Goal: Task Accomplishment & Management: Manage account settings

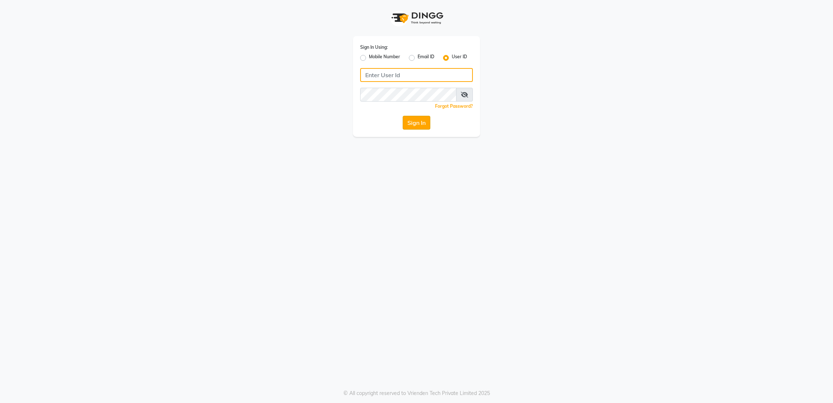
type input "rk123"
click at [412, 124] on button "Sign In" at bounding box center [417, 123] width 28 height 14
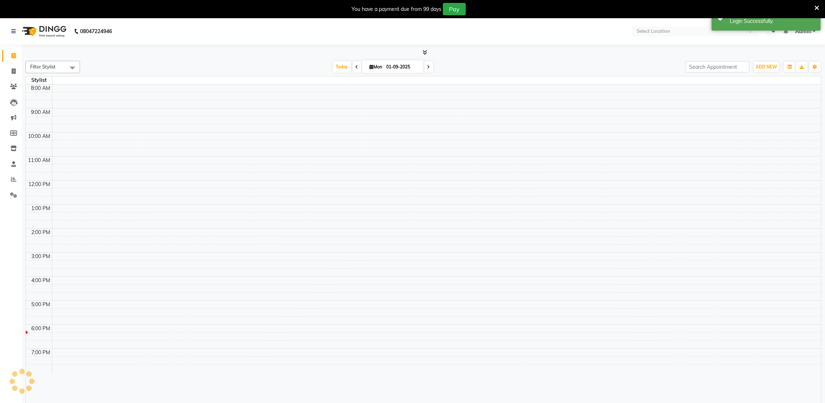
select select "en"
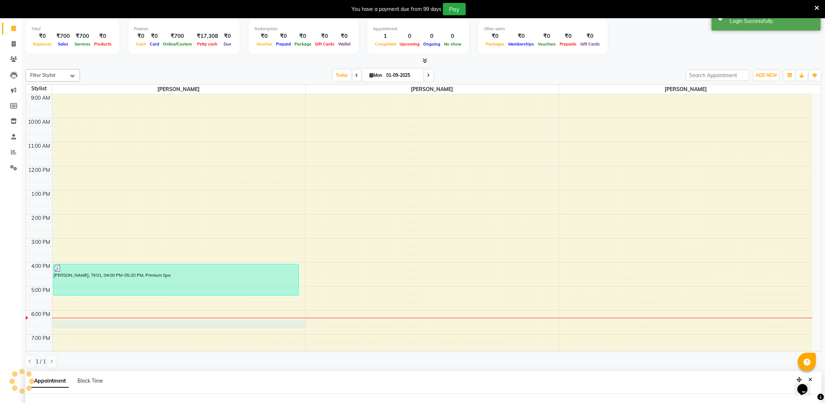
select select "72271"
select select "tentative"
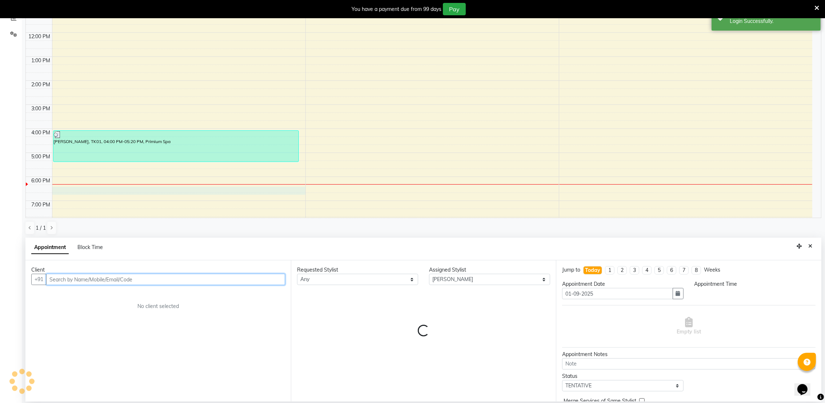
select select "1095"
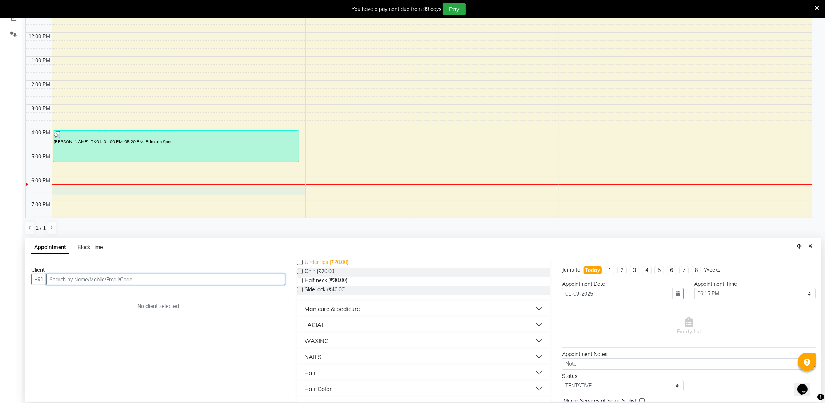
scroll to position [120, 0]
click at [311, 369] on div "Hair" at bounding box center [310, 366] width 12 height 9
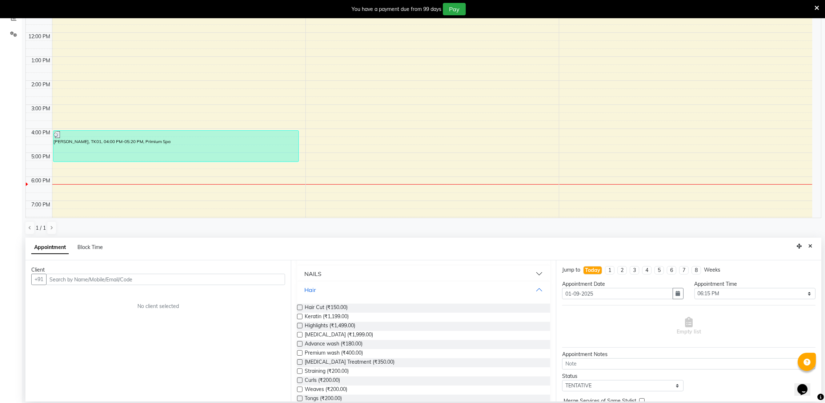
scroll to position [197, 0]
click at [74, 191] on div "9:00 AM 10:00 AM 11:00 AM 12:00 PM 1:00 PM 2:00 PM 3:00 PM 4:00 PM 5:00 PM 6:00…" at bounding box center [419, 105] width 787 height 288
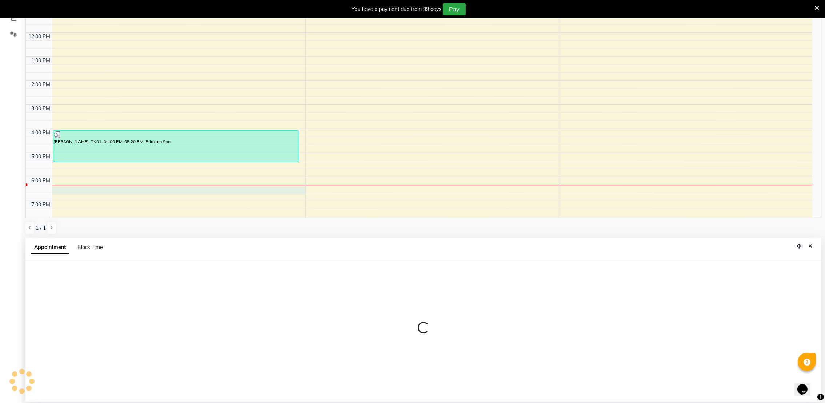
select select "72271"
select select "1095"
select select "tentative"
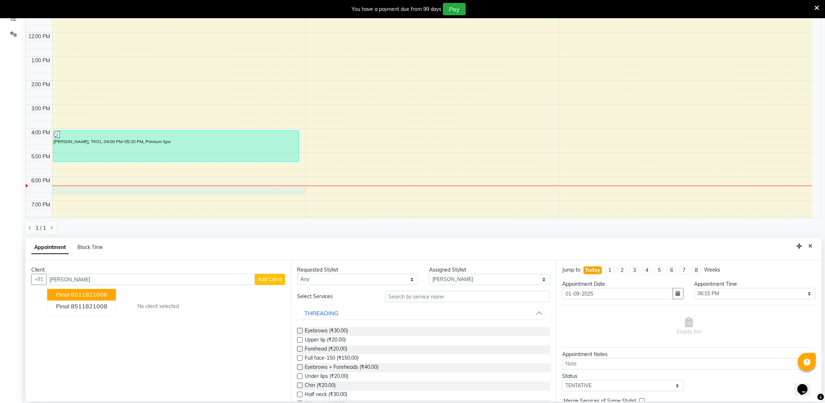
click at [73, 297] on button "Pinal 8511821008" at bounding box center [81, 295] width 69 height 12
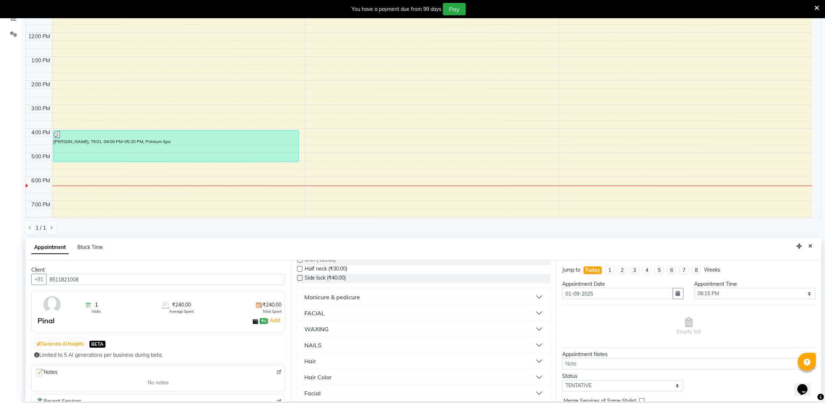
scroll to position [131, 0]
type input "8511821008"
click at [313, 351] on div "Hair" at bounding box center [310, 355] width 12 height 9
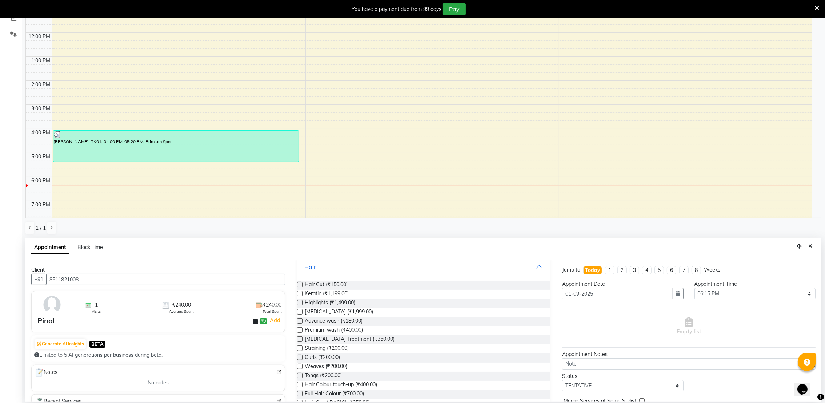
scroll to position [226, 0]
click at [300, 315] on label at bounding box center [299, 313] width 5 height 5
click at [300, 315] on input "checkbox" at bounding box center [299, 314] width 5 height 5
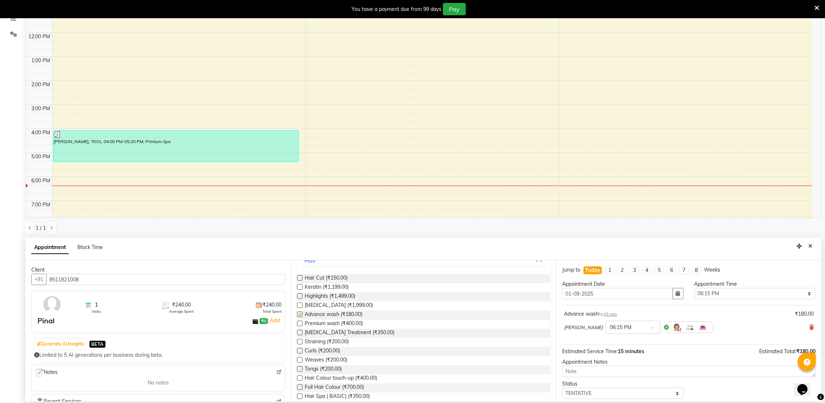
checkbox input "false"
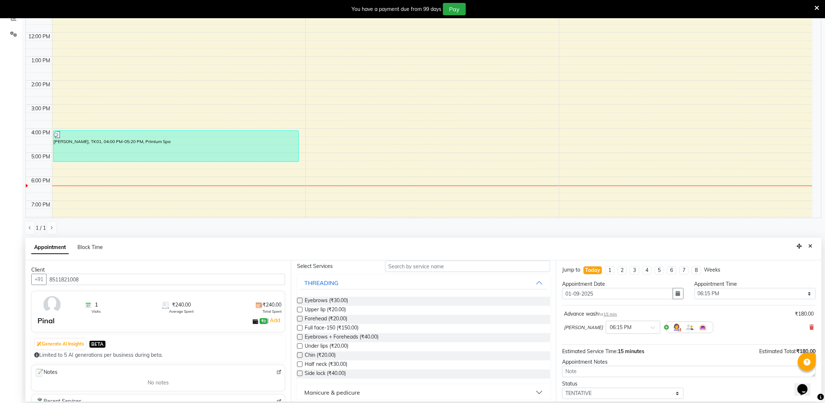
scroll to position [32, 0]
click at [298, 299] on label at bounding box center [299, 297] width 5 height 5
click at [298, 299] on input "checkbox" at bounding box center [299, 298] width 5 height 5
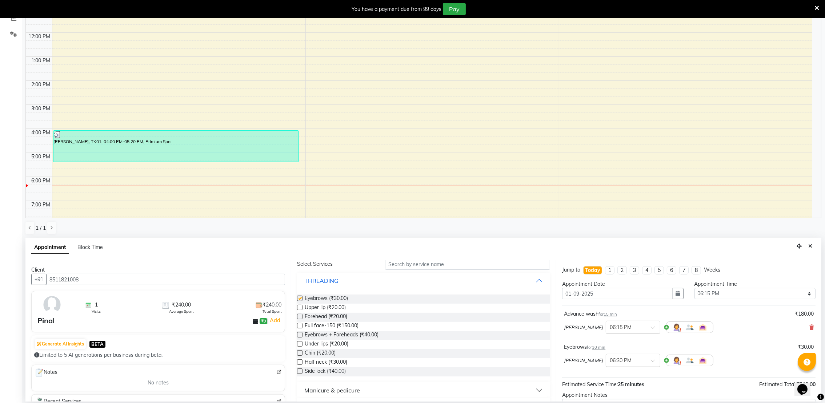
checkbox input "false"
click at [299, 310] on div at bounding box center [299, 309] width 5 height 8
click at [299, 306] on label at bounding box center [299, 306] width 5 height 5
click at [299, 306] on input "checkbox" at bounding box center [299, 307] width 5 height 5
checkbox input "false"
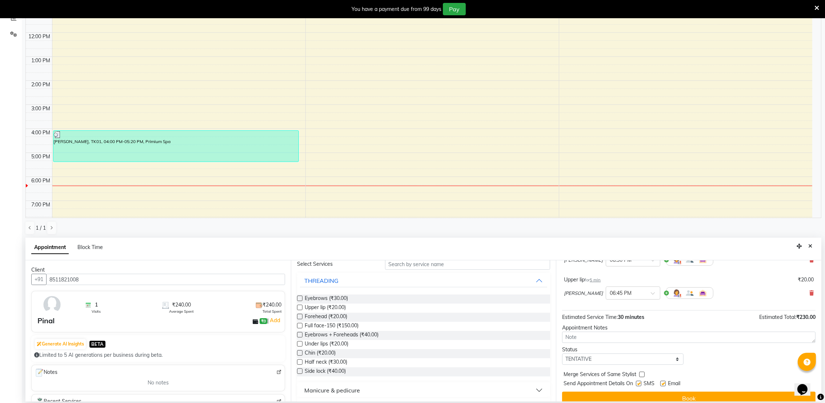
scroll to position [110, 0]
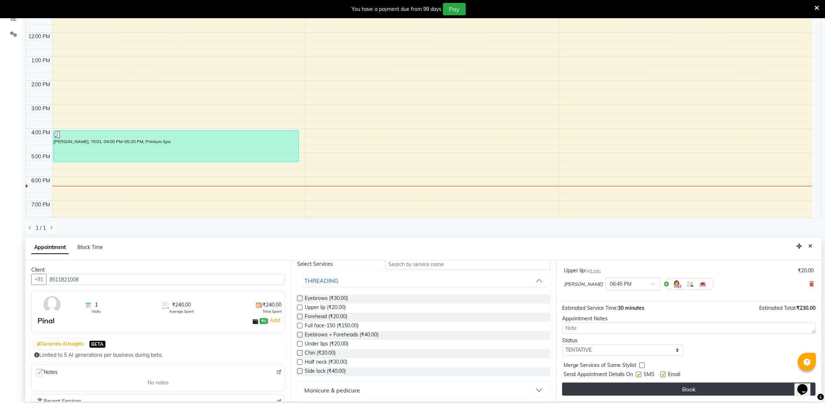
click at [668, 390] on button "Book" at bounding box center [688, 388] width 253 height 13
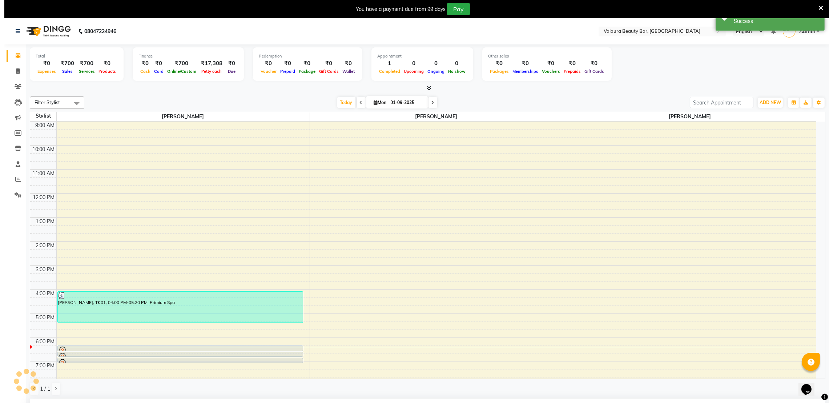
scroll to position [117, 0]
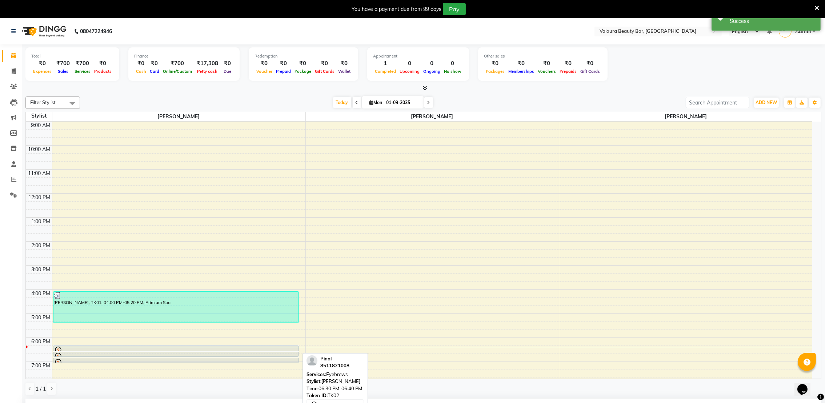
click at [231, 352] on div "Pinal, TK02, 06:30 PM-06:40 PM, Eyebrows" at bounding box center [175, 354] width 245 height 4
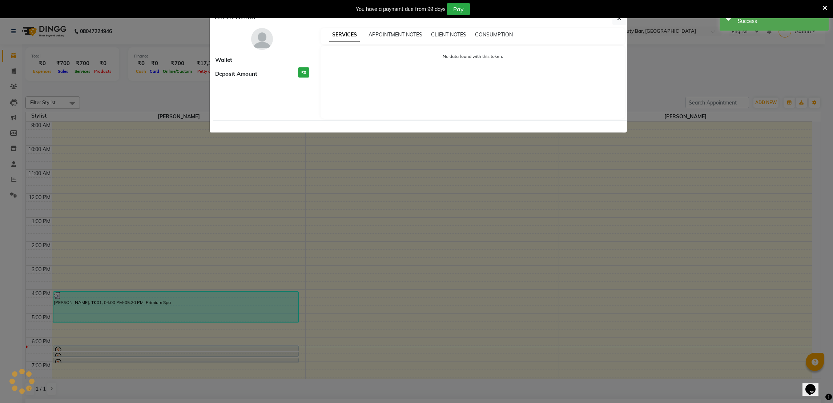
select select "7"
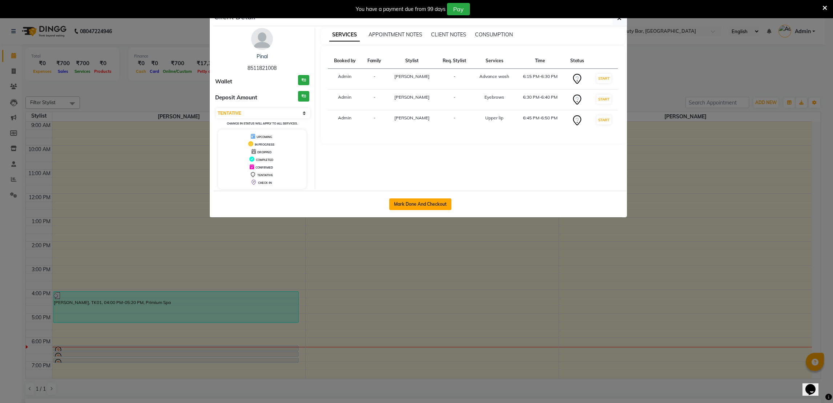
click at [418, 203] on button "Mark Done And Checkout" at bounding box center [420, 204] width 62 height 12
select select "service"
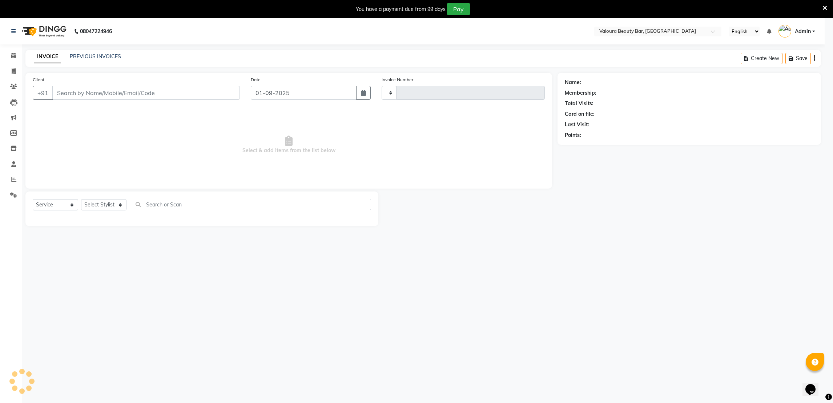
type input "0076"
select select "7995"
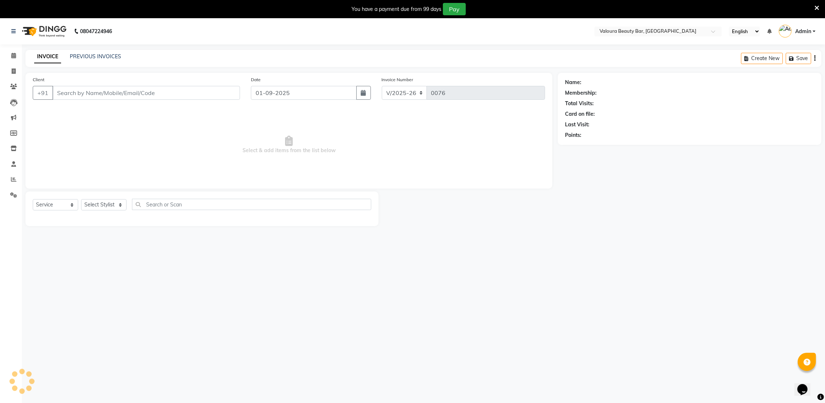
type input "8511821008"
select select "72271"
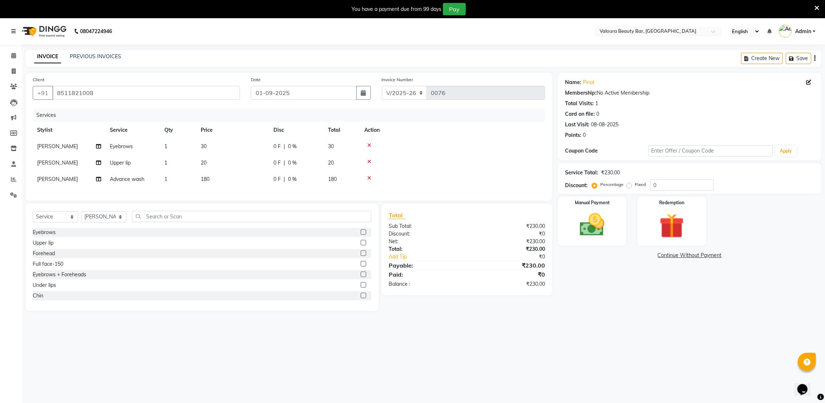
click at [812, 7] on div "You have a payment due from 99 days Pay" at bounding box center [409, 9] width 812 height 12
click at [815, 7] on icon at bounding box center [817, 8] width 5 height 7
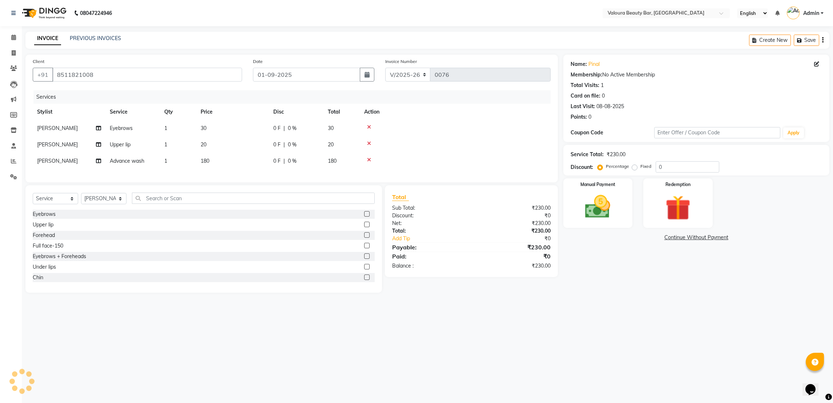
click at [571, 274] on div "Name: Pinal Membership: No Active Membership Total Visits: 1 Card on file: 0 La…" at bounding box center [700, 174] width 272 height 238
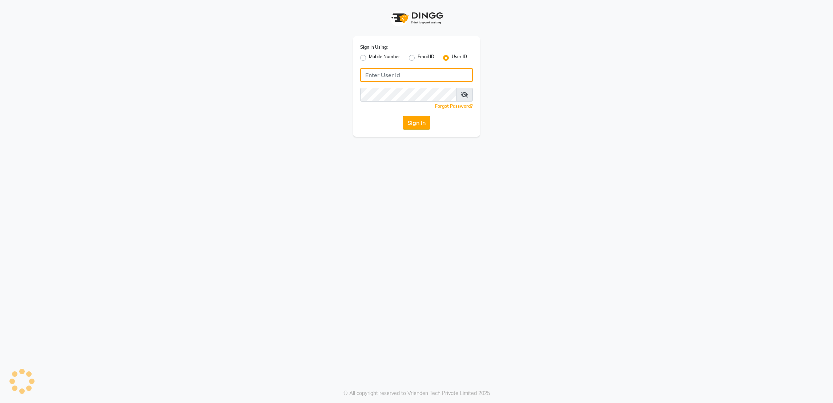
type input "rk123"
click at [409, 125] on button "Sign In" at bounding box center [417, 123] width 28 height 14
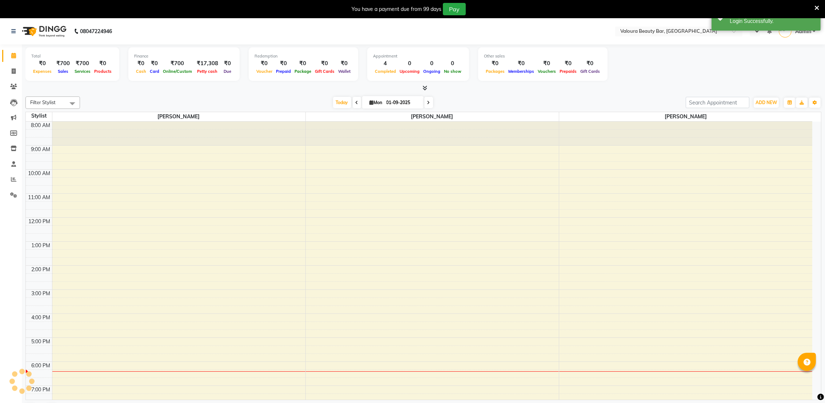
select select "en"
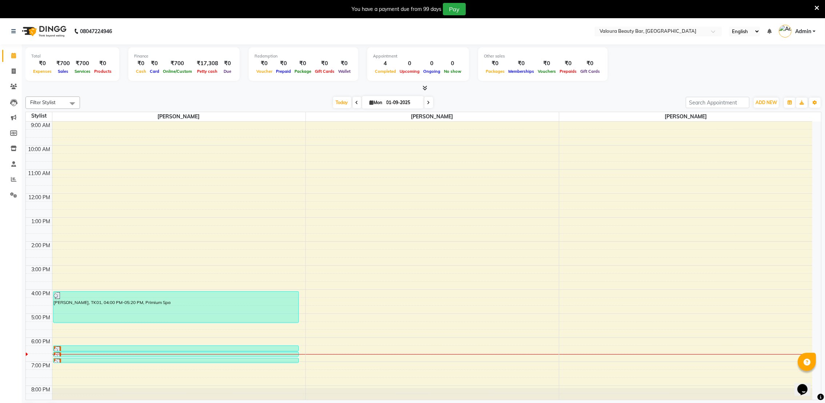
click at [750, 97] on div "ADD NEW Toggle Dropdown Add Appointment Add Invoice Add Expense Add Attendance …" at bounding box center [754, 103] width 136 height 12
click at [100, 352] on div "Pinal, TK02, 06:30 PM-06:40 PM, Eyebrows" at bounding box center [175, 354] width 245 height 4
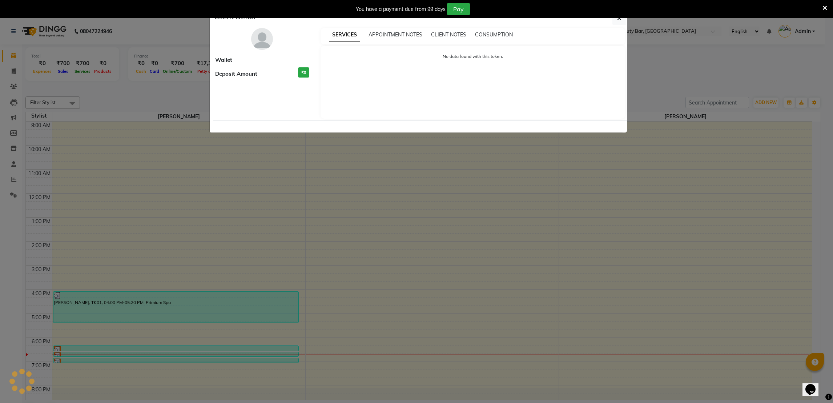
select select "3"
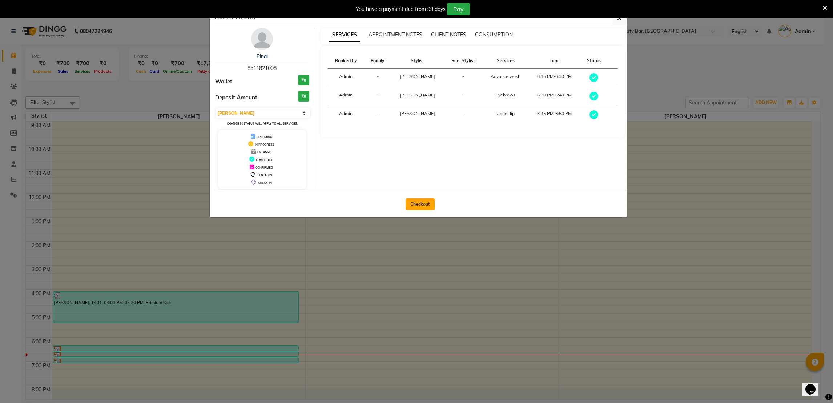
click at [417, 202] on button "Checkout" at bounding box center [420, 204] width 29 height 12
select select "service"
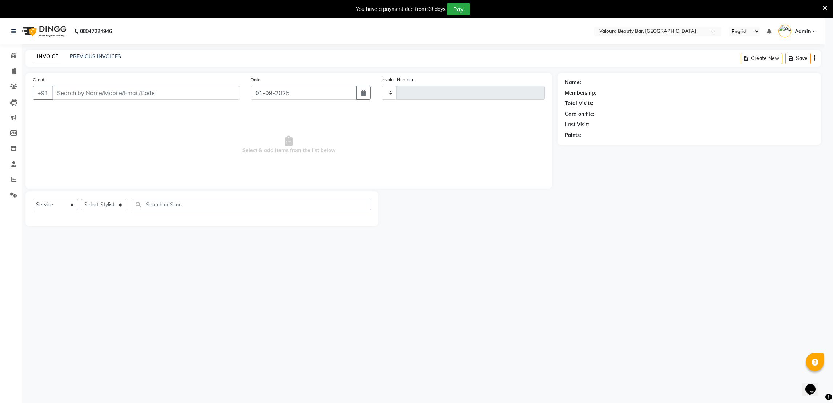
click at [417, 181] on div "Checkout" at bounding box center [420, 167] width 414 height 27
type input "0076"
select select "7995"
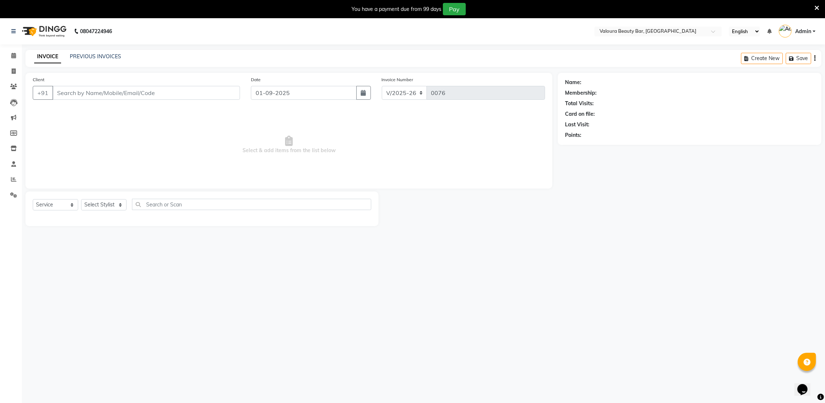
type input "8511821008"
select select "72271"
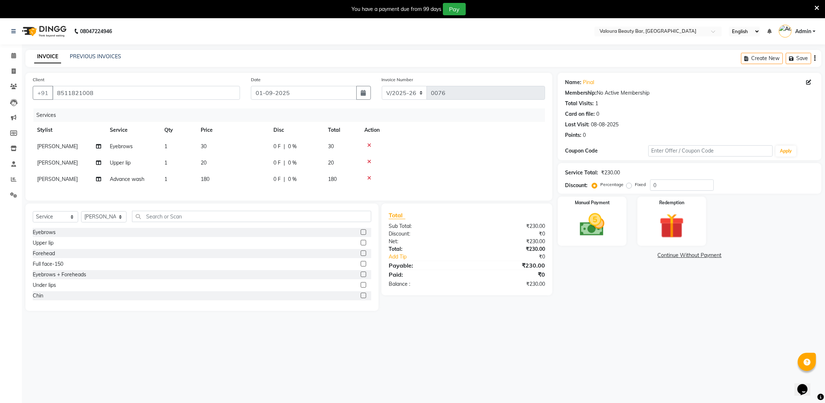
click at [815, 5] on icon at bounding box center [817, 8] width 5 height 7
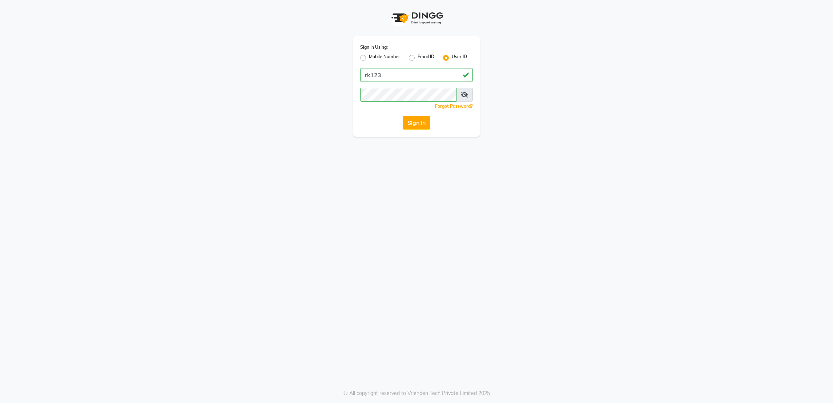
click at [419, 123] on button "Sign In" at bounding box center [417, 123] width 28 height 14
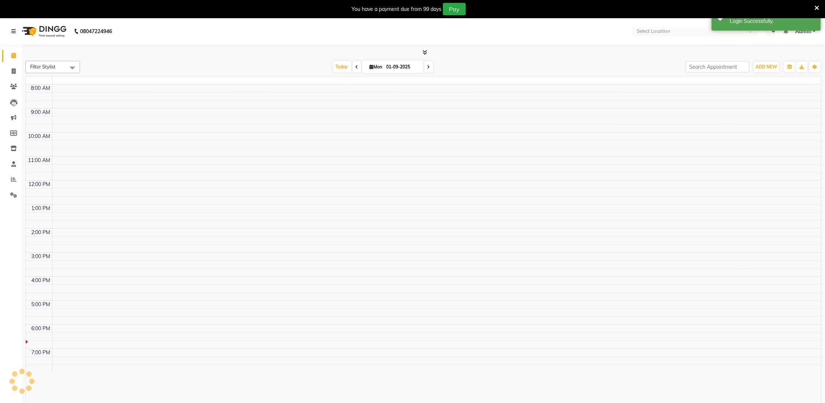
select select "en"
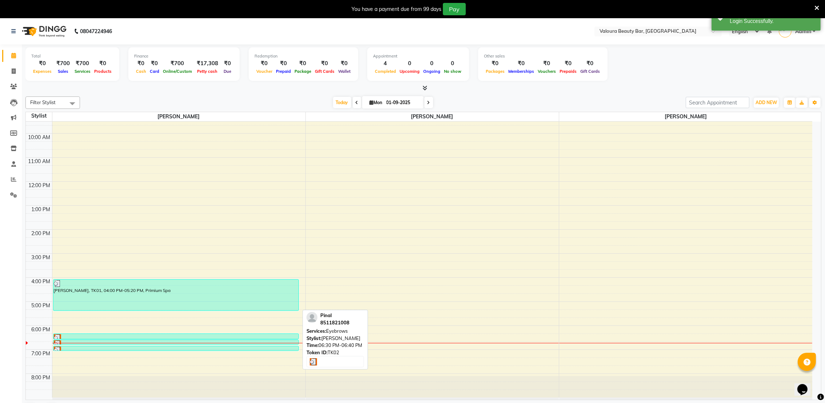
click at [127, 343] on div at bounding box center [176, 343] width 245 height 7
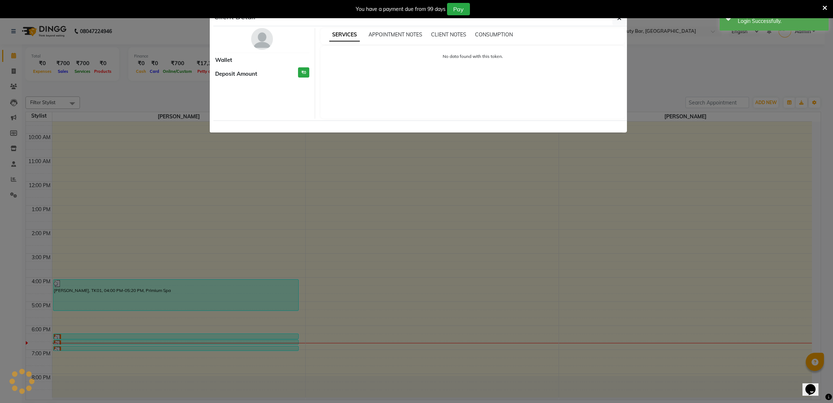
select select "3"
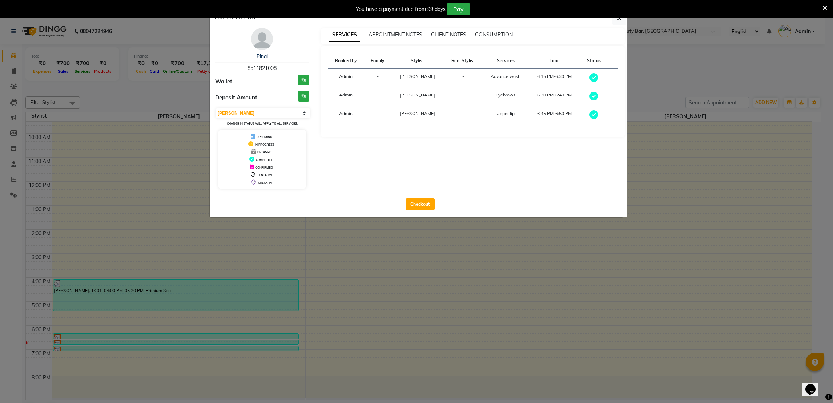
click at [342, 114] on td "Admin" at bounding box center [346, 115] width 37 height 19
click at [344, 115] on td "Admin" at bounding box center [346, 115] width 37 height 19
click at [346, 118] on td "Admin" at bounding box center [346, 115] width 37 height 19
click at [505, 261] on ngb-modal-window "Client Detail Pinal 8511821008 Wallet ₹0 Deposit Amount ₹0 Select MARK DONE UPC…" at bounding box center [416, 201] width 833 height 403
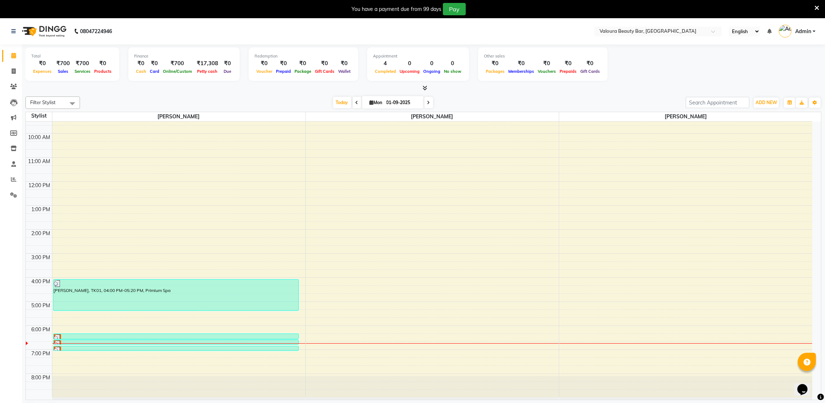
scroll to position [18, 0]
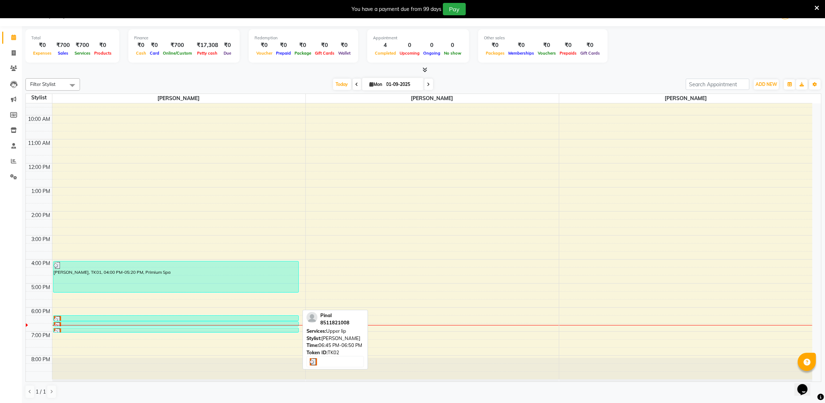
click at [131, 328] on div at bounding box center [176, 331] width 245 height 7
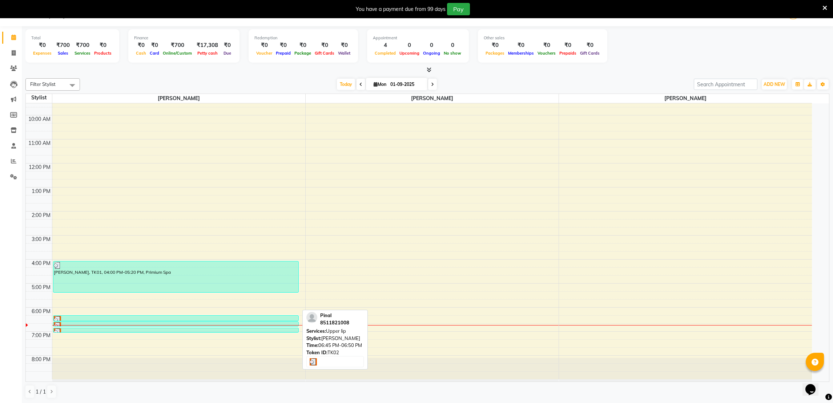
select select "3"
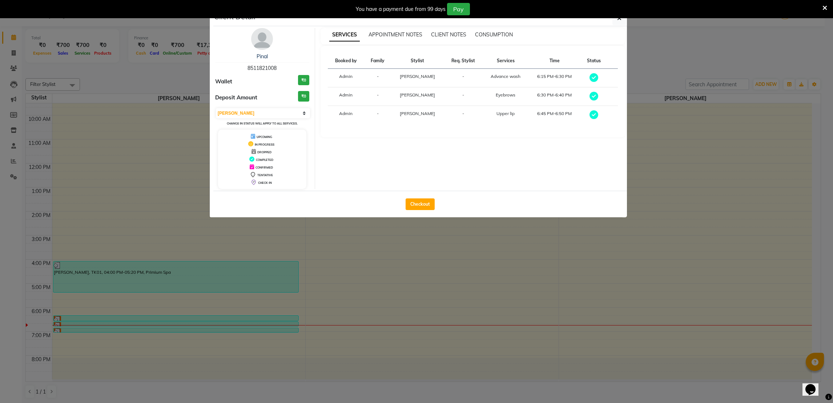
click at [133, 347] on ngb-modal-window "Client Detail Pinal 8511821008 Wallet ₹0 Deposit Amount ₹0 Select MARK DONE UPC…" at bounding box center [416, 201] width 833 height 403
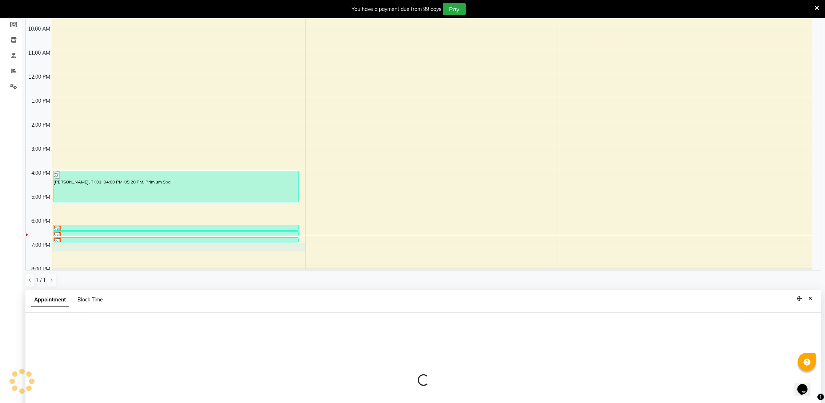
select select "72271"
select select "tentative"
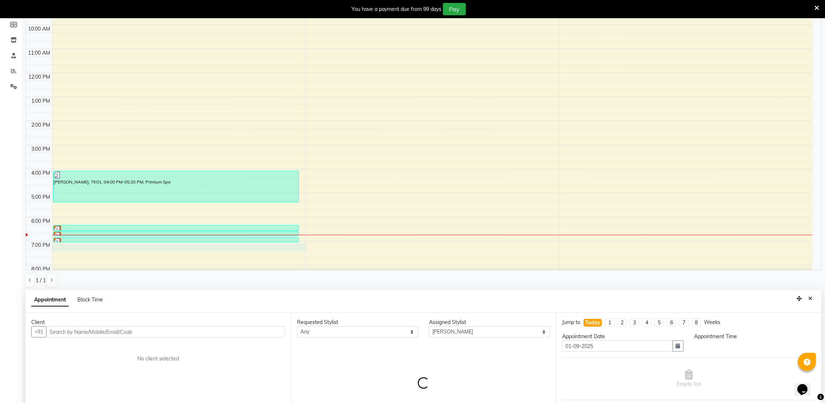
scroll to position [161, 0]
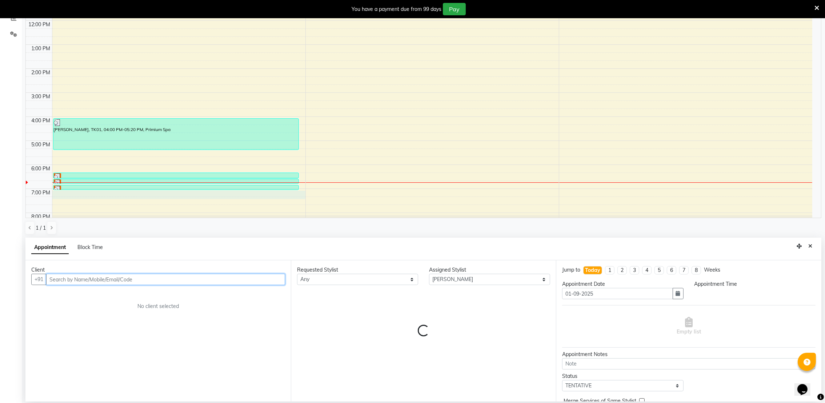
select select "1140"
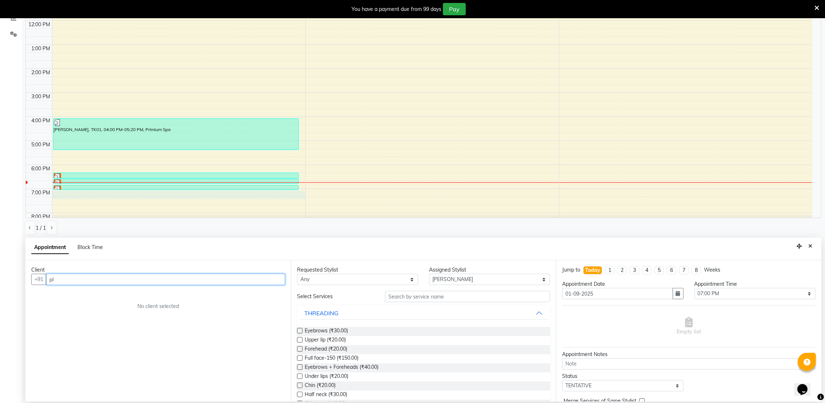
type input "p"
click at [58, 297] on button "Pinal 8511821008" at bounding box center [81, 295] width 69 height 12
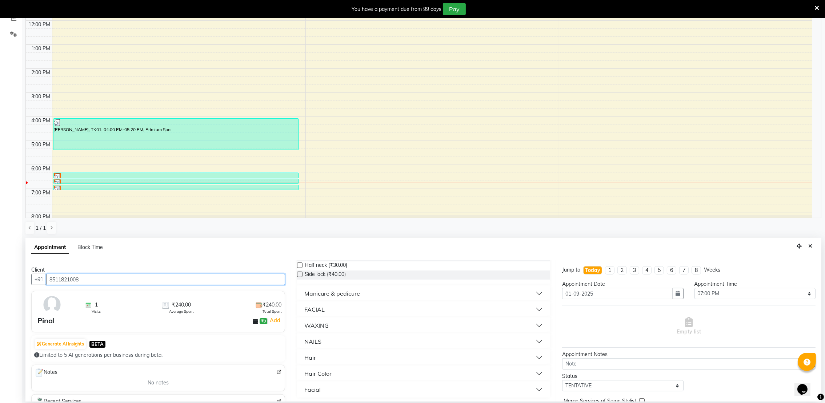
scroll to position [131, 0]
type input "8511821008"
click at [323, 351] on button "Hair" at bounding box center [424, 355] width 248 height 13
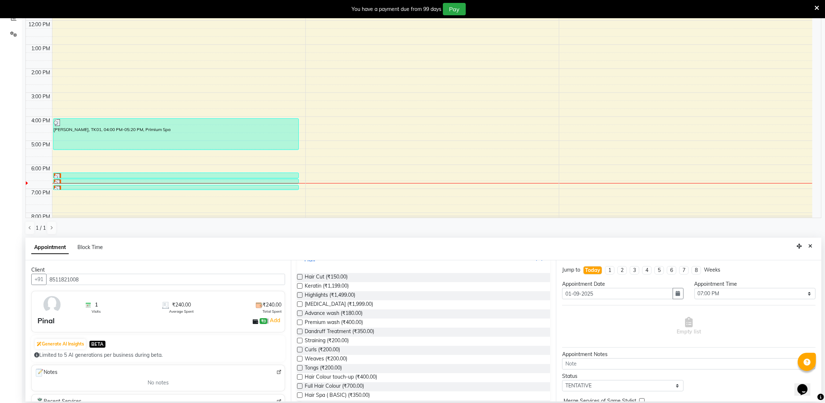
scroll to position [229, 0]
click at [437, 224] on div "1 / 1" at bounding box center [423, 228] width 796 height 14
click at [236, 181] on div at bounding box center [176, 182] width 245 height 7
select select "3"
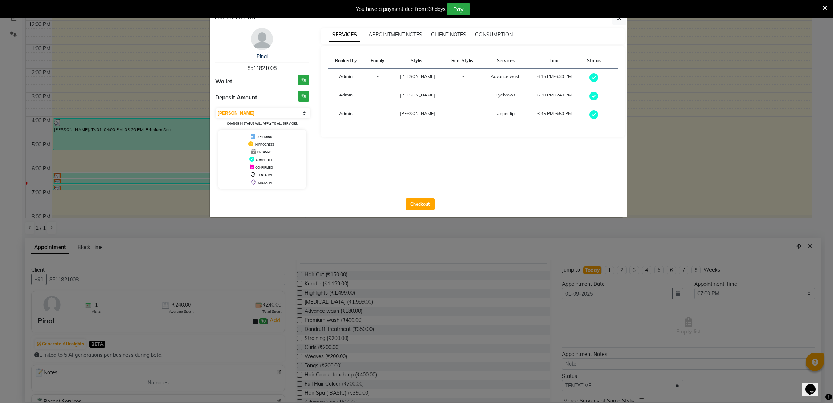
click at [665, 126] on ngb-modal-window "Client Detail Pinal 8511821008 Wallet ₹0 Deposit Amount ₹0 Select MARK DONE UPC…" at bounding box center [416, 201] width 833 height 403
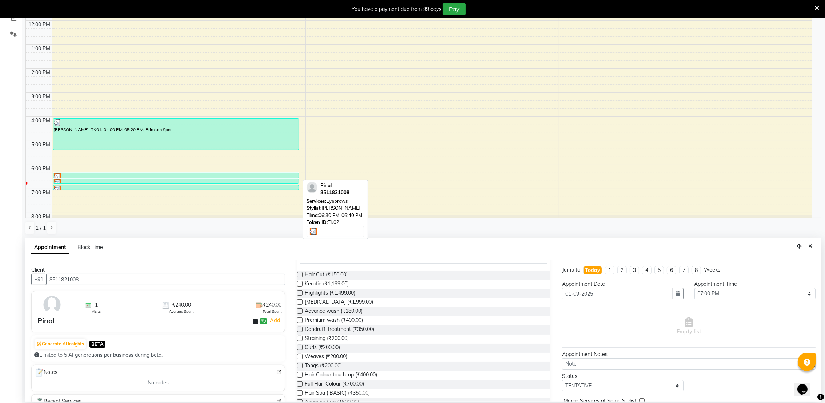
click at [71, 181] on div at bounding box center [176, 182] width 245 height 7
select select "3"
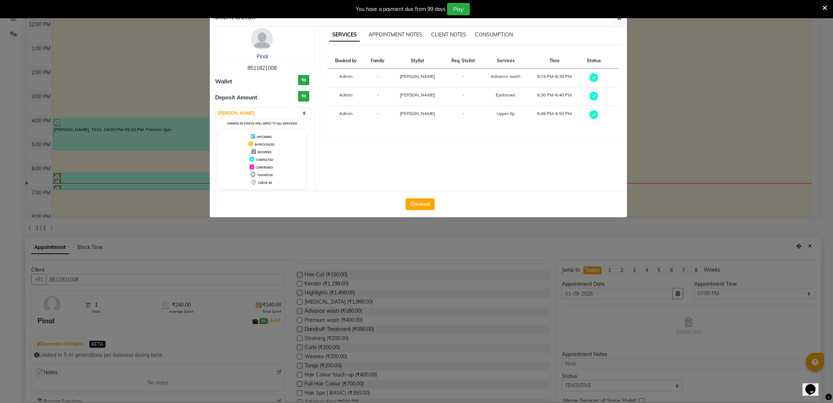
click at [751, 41] on ngb-modal-window "Client Detail Pinal 8511821008 Wallet ₹0 Deposit Amount ₹0 Select MARK DONE UPC…" at bounding box center [416, 201] width 833 height 403
